Goal: Task Accomplishment & Management: Manage account settings

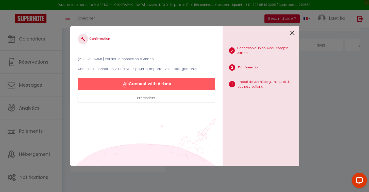
scroll to position [0, 6]
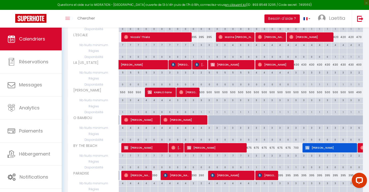
scroll to position [255, 0]
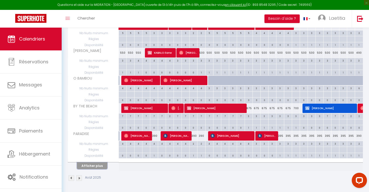
click at [100, 167] on button "Afficher plus" at bounding box center [92, 165] width 30 height 7
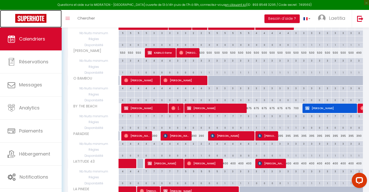
click at [47, 20] on link at bounding box center [31, 19] width 62 height 18
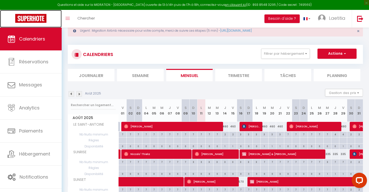
scroll to position [0, 0]
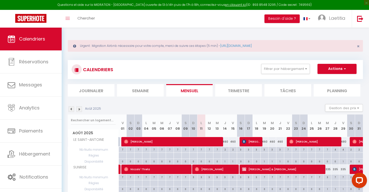
click at [80, 109] on img at bounding box center [79, 109] width 6 height 6
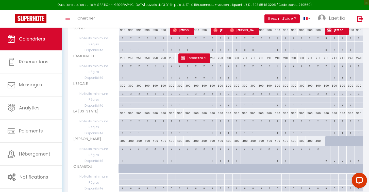
scroll to position [218, 0]
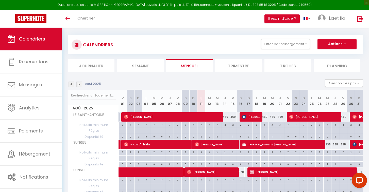
scroll to position [1, 0]
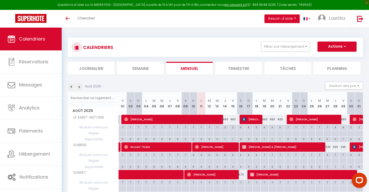
click at [80, 88] on img at bounding box center [79, 87] width 6 height 6
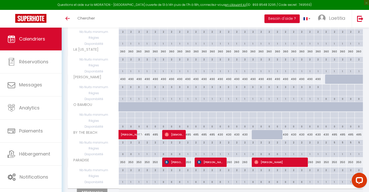
scroll to position [216, 0]
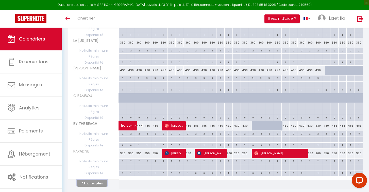
click at [102, 184] on button "Afficher plus" at bounding box center [92, 183] width 30 height 7
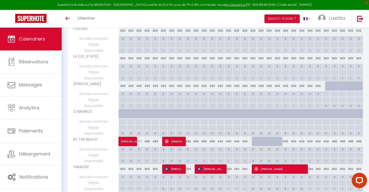
scroll to position [202, 0]
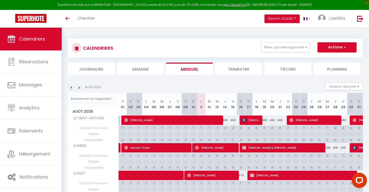
click at [79, 87] on img at bounding box center [79, 88] width 6 height 6
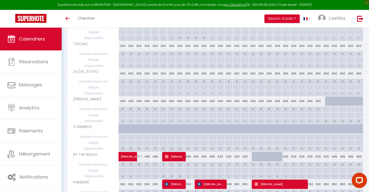
scroll to position [187, 0]
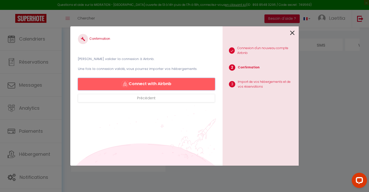
click at [171, 88] on button "Connect with Airbnb" at bounding box center [146, 84] width 137 height 12
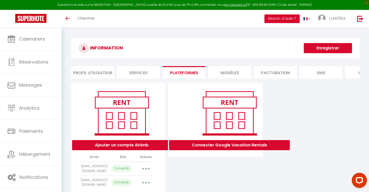
click at [146, 168] on icon "button" at bounding box center [146, 169] width 2 height 2
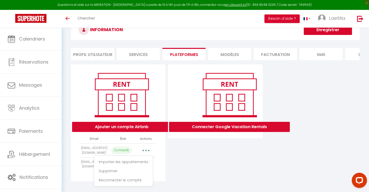
scroll to position [28, 0]
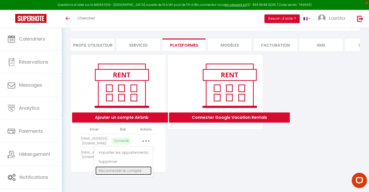
click at [128, 172] on link "Reconnecter le compte" at bounding box center [123, 171] width 56 height 9
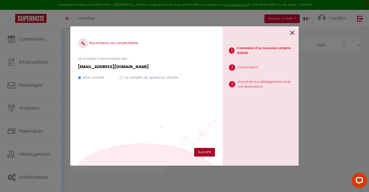
click at [201, 152] on button "Suivant" at bounding box center [204, 152] width 21 height 9
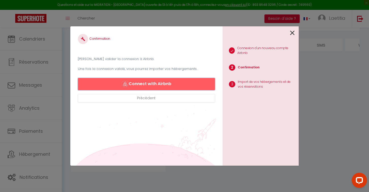
click at [196, 83] on button "Connect with Airbnb" at bounding box center [146, 84] width 137 height 12
select select "8363"
select select
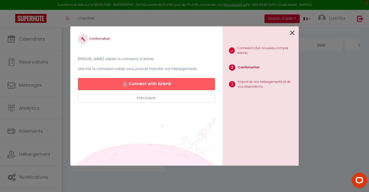
select select
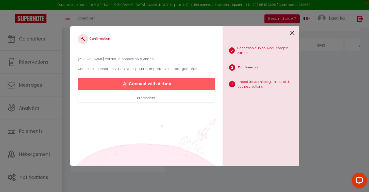
select select
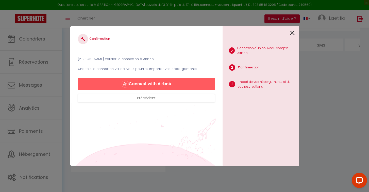
select select
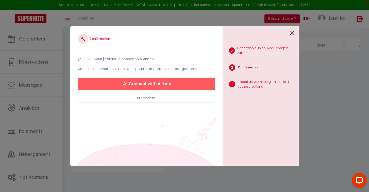
select select
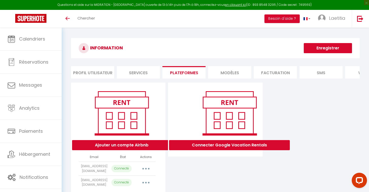
scroll to position [28, 0]
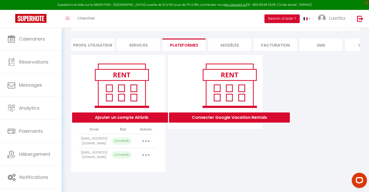
select select "8363"
select select
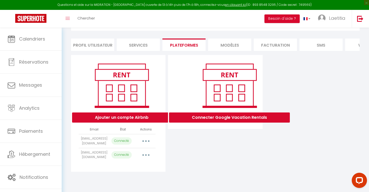
select select
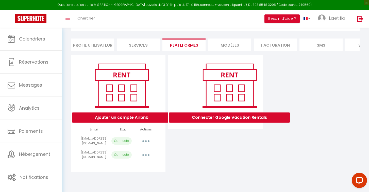
select select
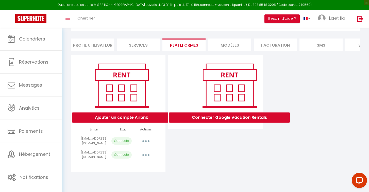
select select
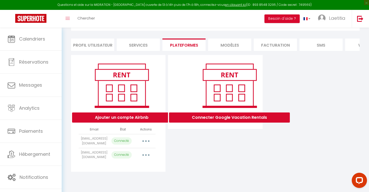
select select
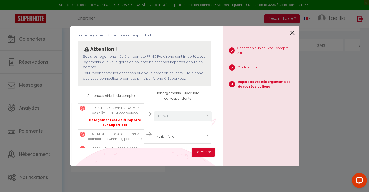
scroll to position [33, 0]
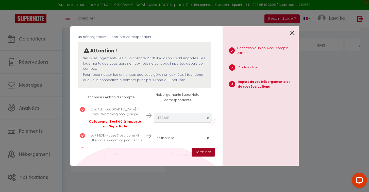
click at [194, 152] on button "Terminer" at bounding box center [202, 152] width 23 height 9
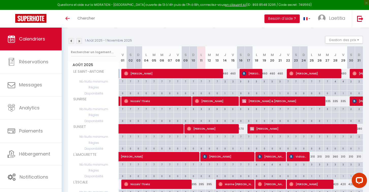
scroll to position [36, 0]
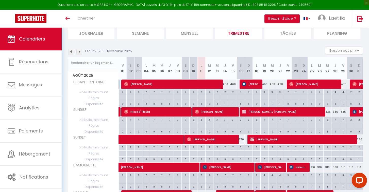
click at [78, 55] on div "1 Août 2025 - 1 Novembre 2025 Gestion des prix Nb Nuits minimum Règles Disponib…" at bounding box center [215, 52] width 295 height 10
click at [78, 53] on img at bounding box center [79, 52] width 6 height 6
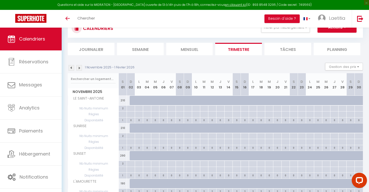
scroll to position [0, 0]
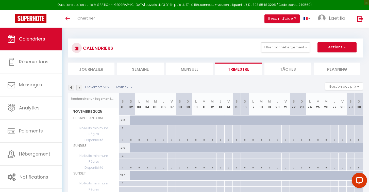
click at [71, 87] on img at bounding box center [71, 88] width 6 height 6
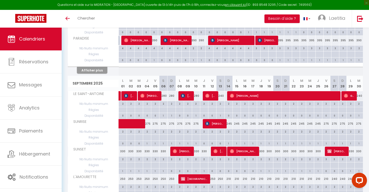
scroll to position [317, 0]
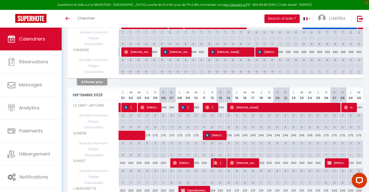
click at [218, 163] on span "[PERSON_NAME]" at bounding box center [218, 163] width 10 height 10
select select "OK"
select select "0"
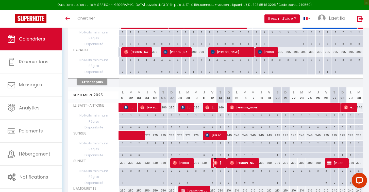
select select "1"
select select
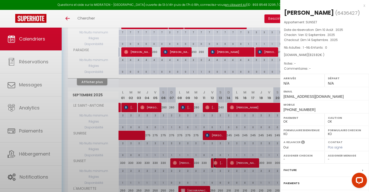
select select "12072"
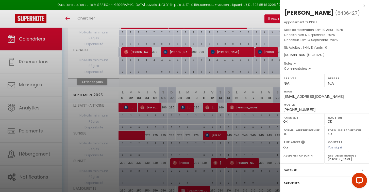
click at [363, 6] on div "x" at bounding box center [322, 6] width 85 height 6
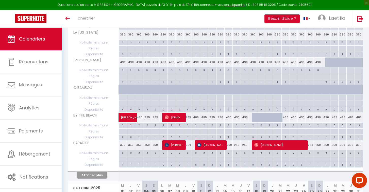
scroll to position [541, 0]
